Goal: Information Seeking & Learning: Check status

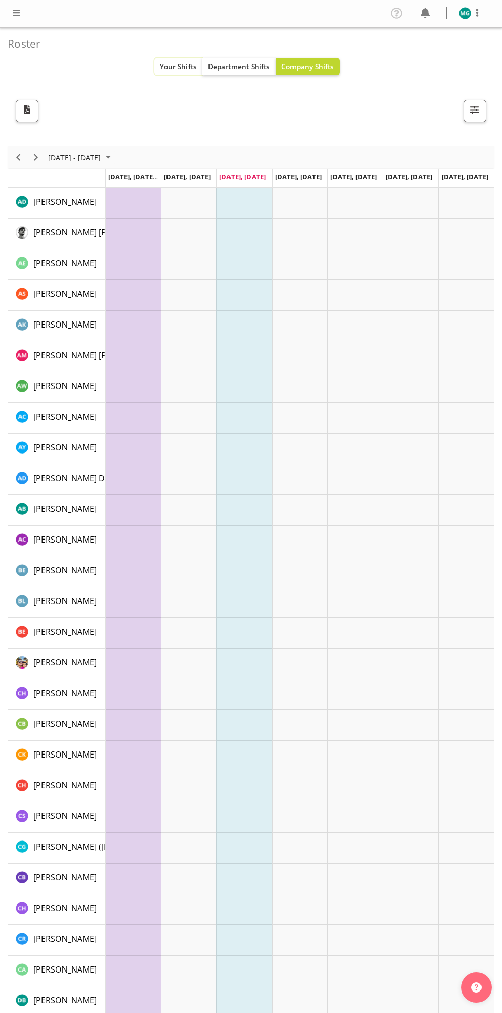
click at [165, 70] on span "Your Shifts" at bounding box center [178, 66] width 37 height 10
click at [179, 65] on span "Your Shifts" at bounding box center [178, 66] width 37 height 10
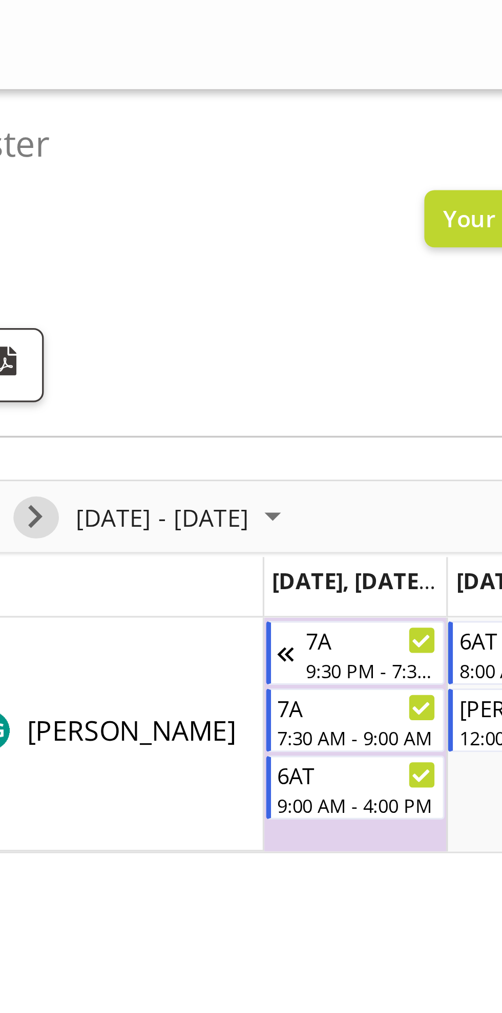
click at [38, 156] on span "Next" at bounding box center [36, 157] width 12 height 13
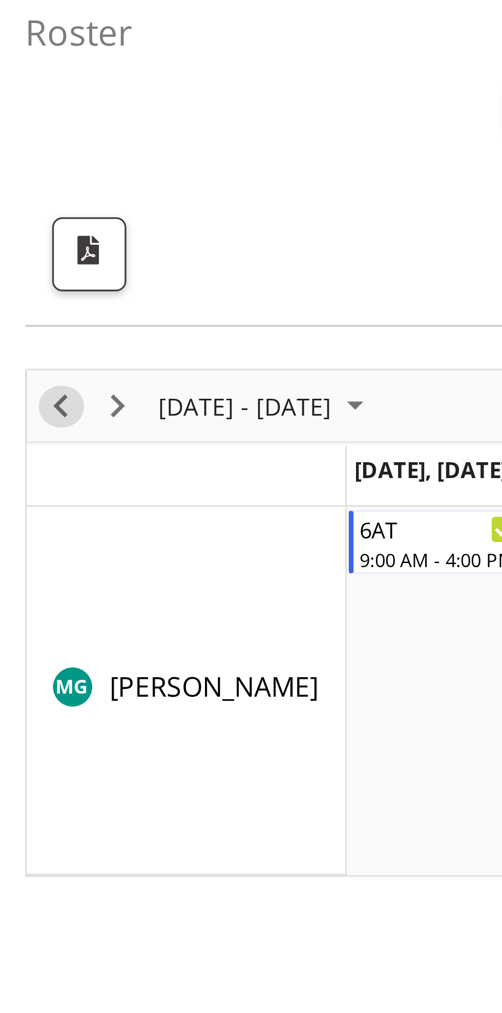
click at [18, 154] on span "Previous" at bounding box center [18, 157] width 12 height 13
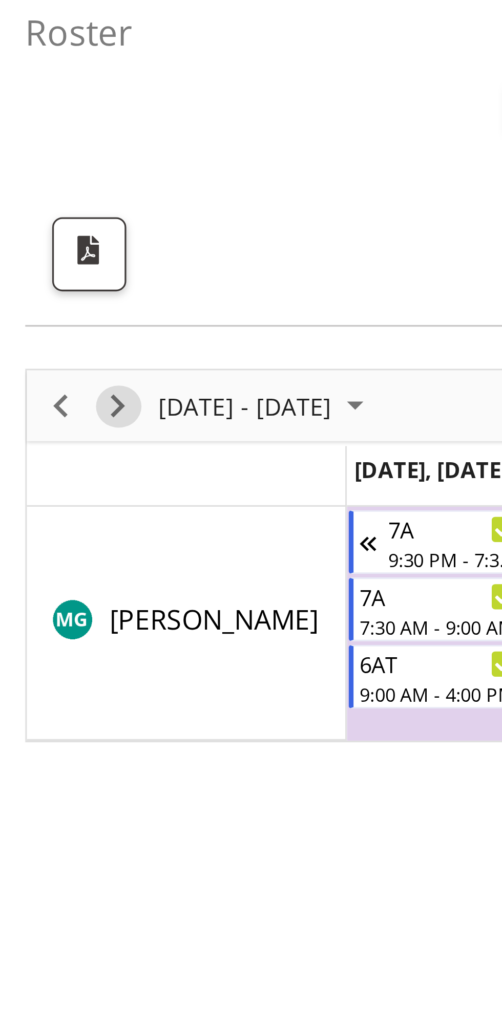
click at [35, 155] on span "Next" at bounding box center [36, 157] width 12 height 13
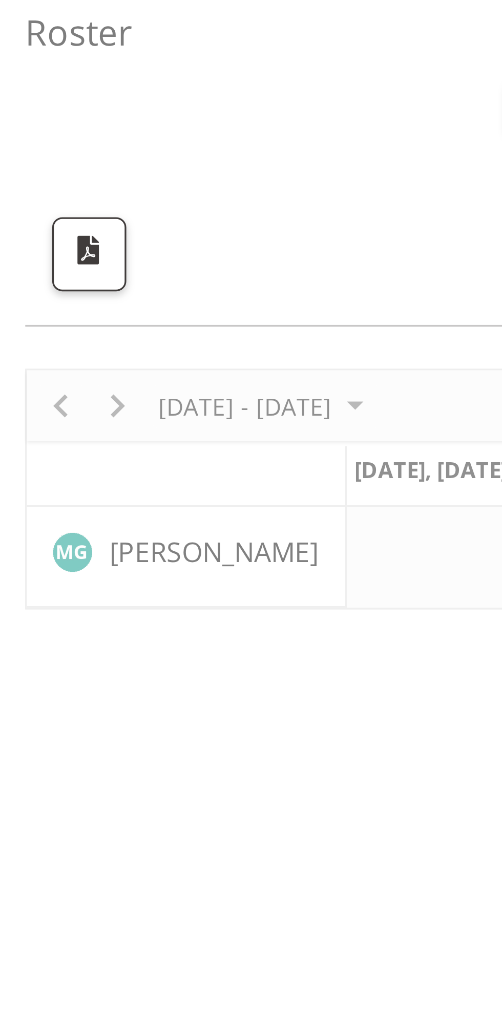
click at [35, 157] on div at bounding box center [251, 182] width 486 height 73
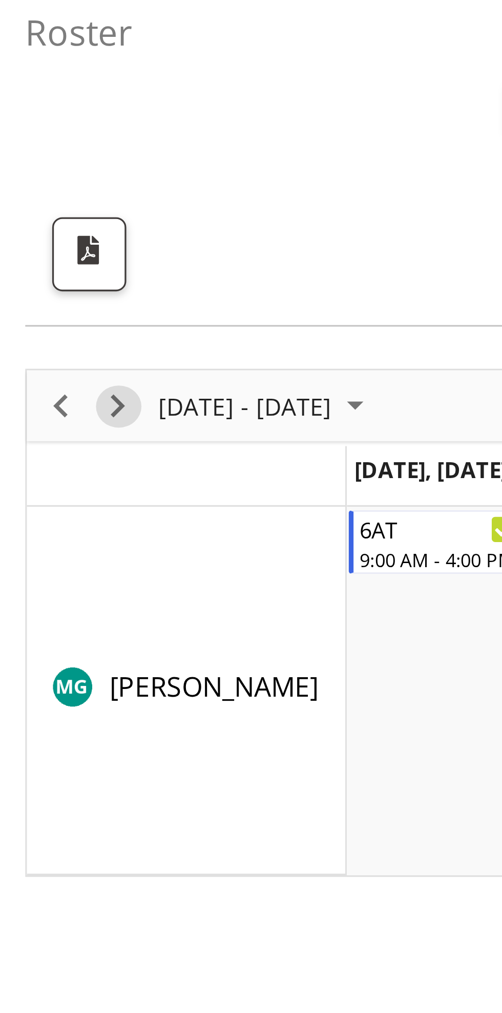
click at [34, 154] on span "Next" at bounding box center [36, 157] width 12 height 13
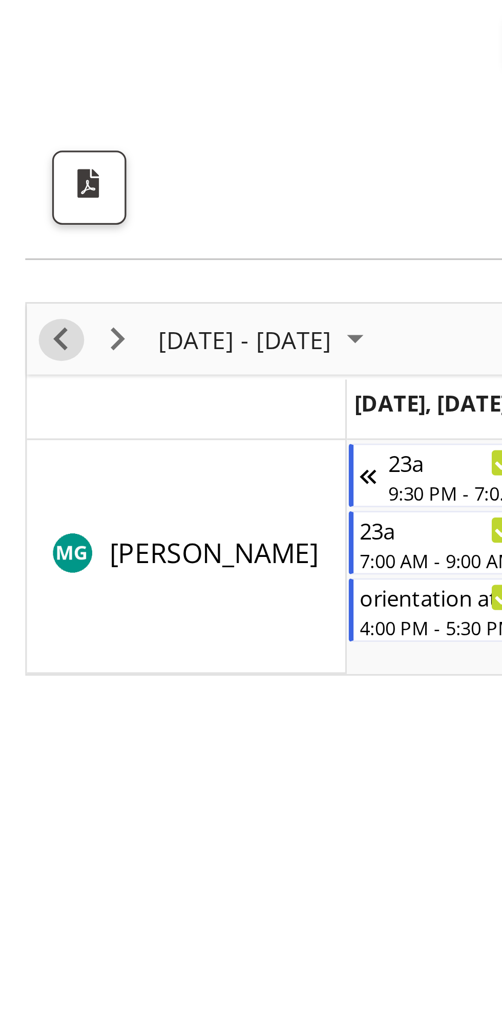
click at [20, 154] on span "Previous" at bounding box center [18, 157] width 12 height 13
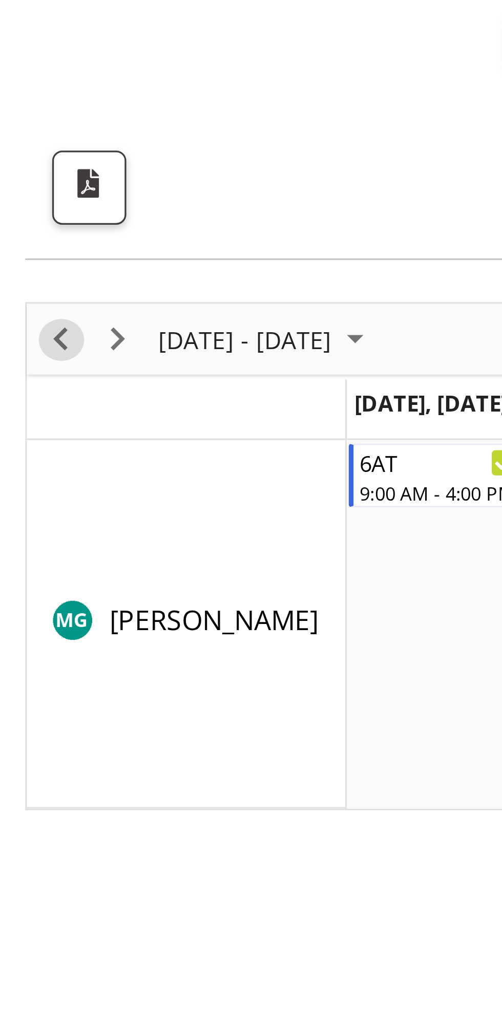
click at [19, 155] on span "Previous" at bounding box center [18, 157] width 12 height 13
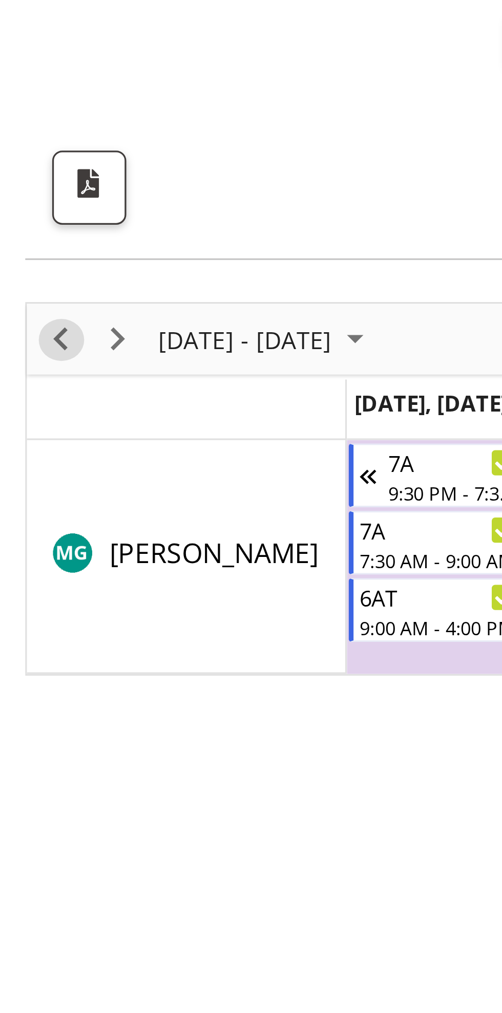
click at [21, 162] on span "Previous" at bounding box center [18, 157] width 12 height 13
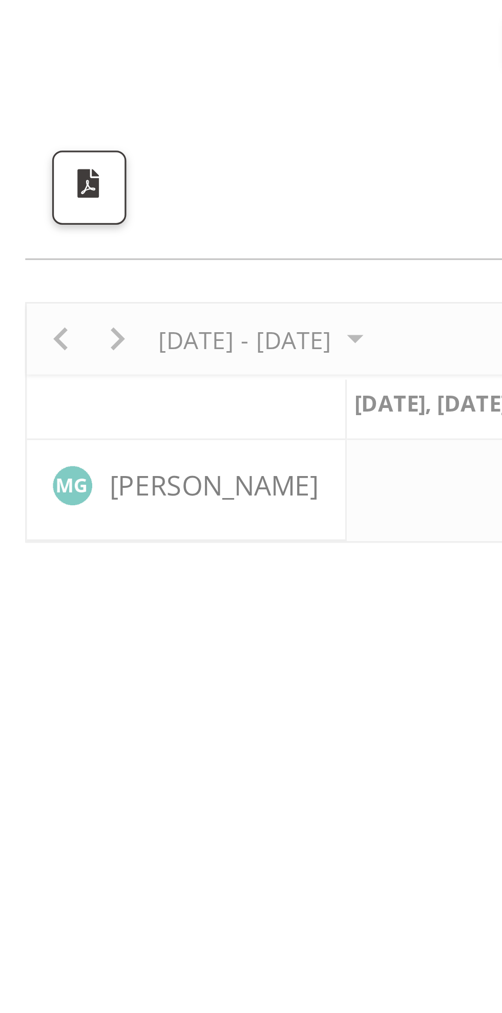
click at [38, 157] on div at bounding box center [251, 182] width 486 height 73
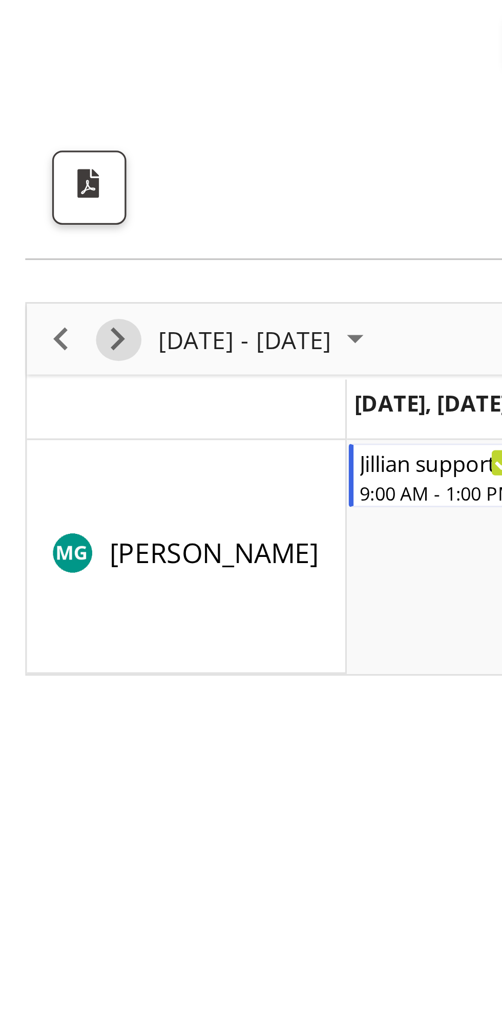
click at [34, 159] on span "Next" at bounding box center [36, 157] width 12 height 13
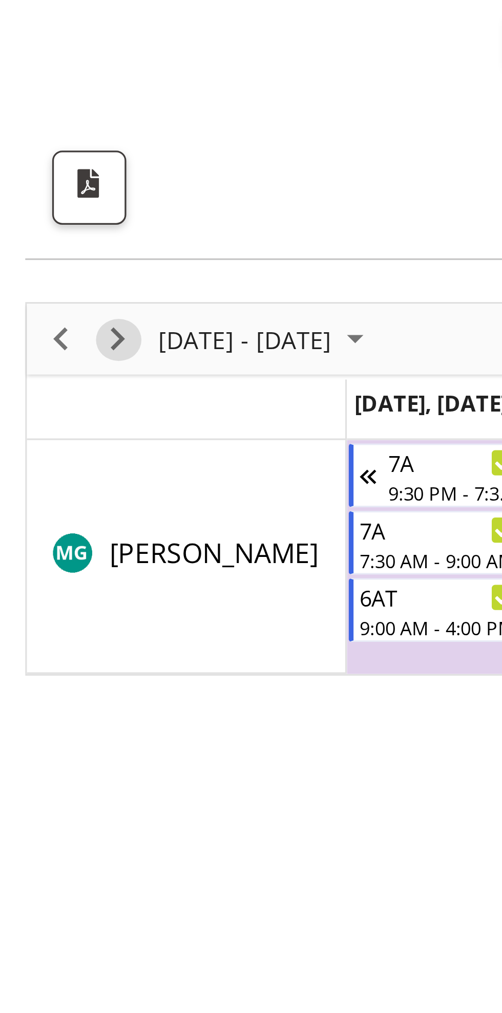
click at [36, 155] on span "Next" at bounding box center [36, 157] width 12 height 13
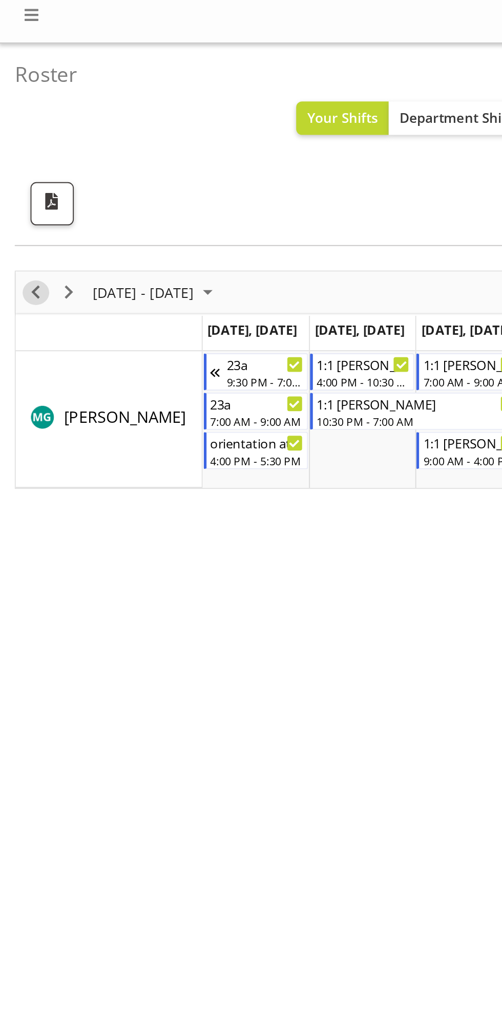
click at [17, 158] on span "Previous" at bounding box center [18, 157] width 12 height 13
